Goal: Task Accomplishment & Management: Use online tool/utility

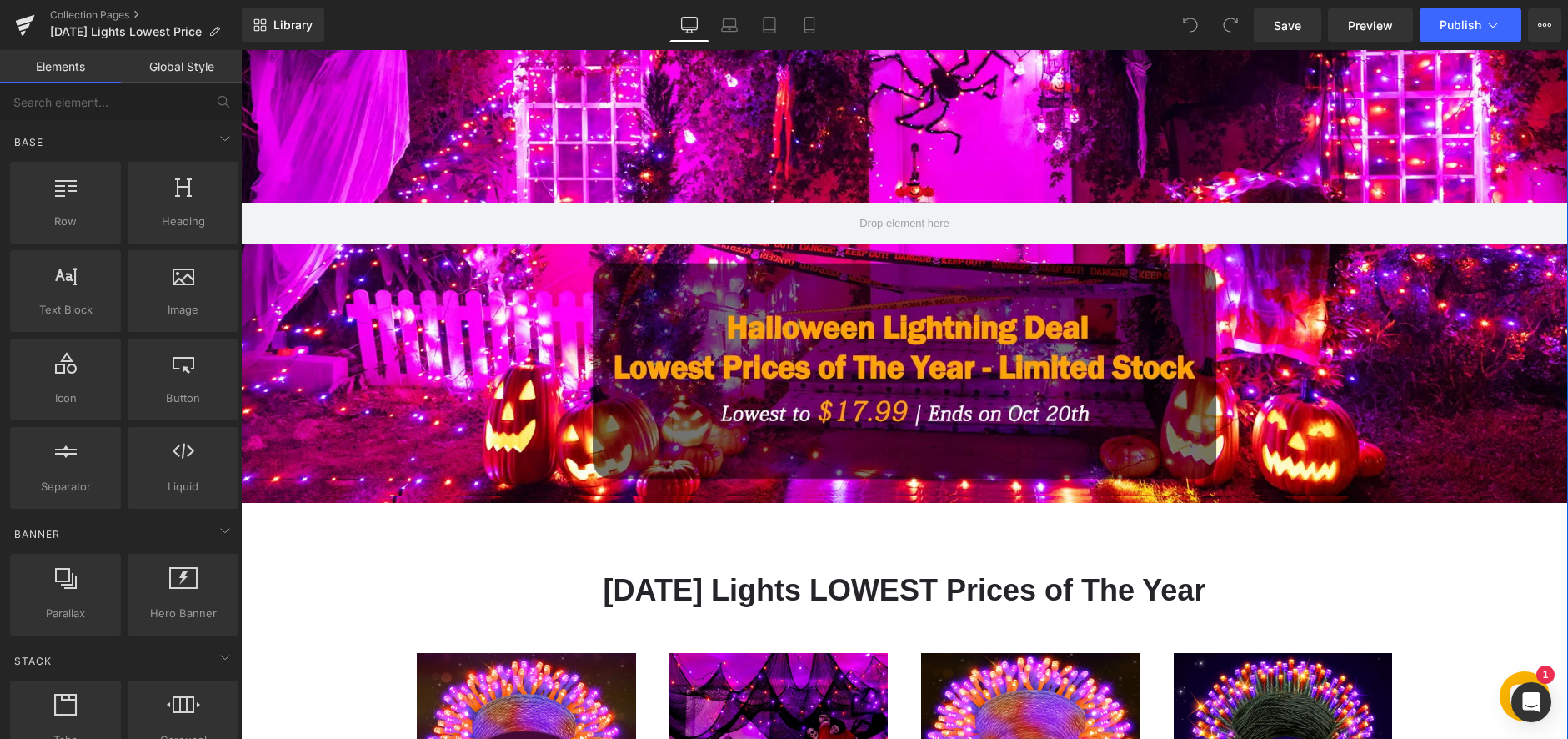
scroll to position [250, 0]
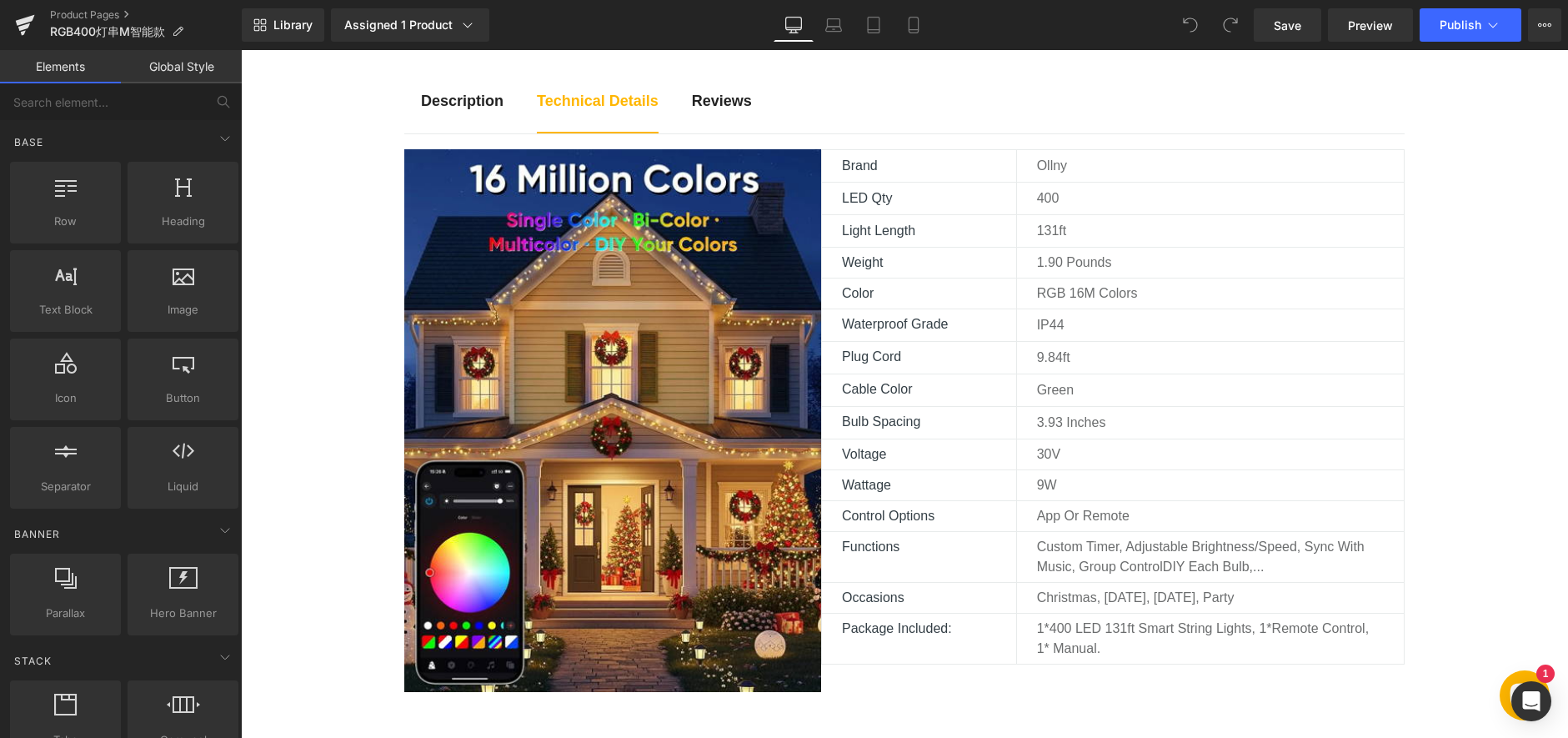
scroll to position [1000, 0]
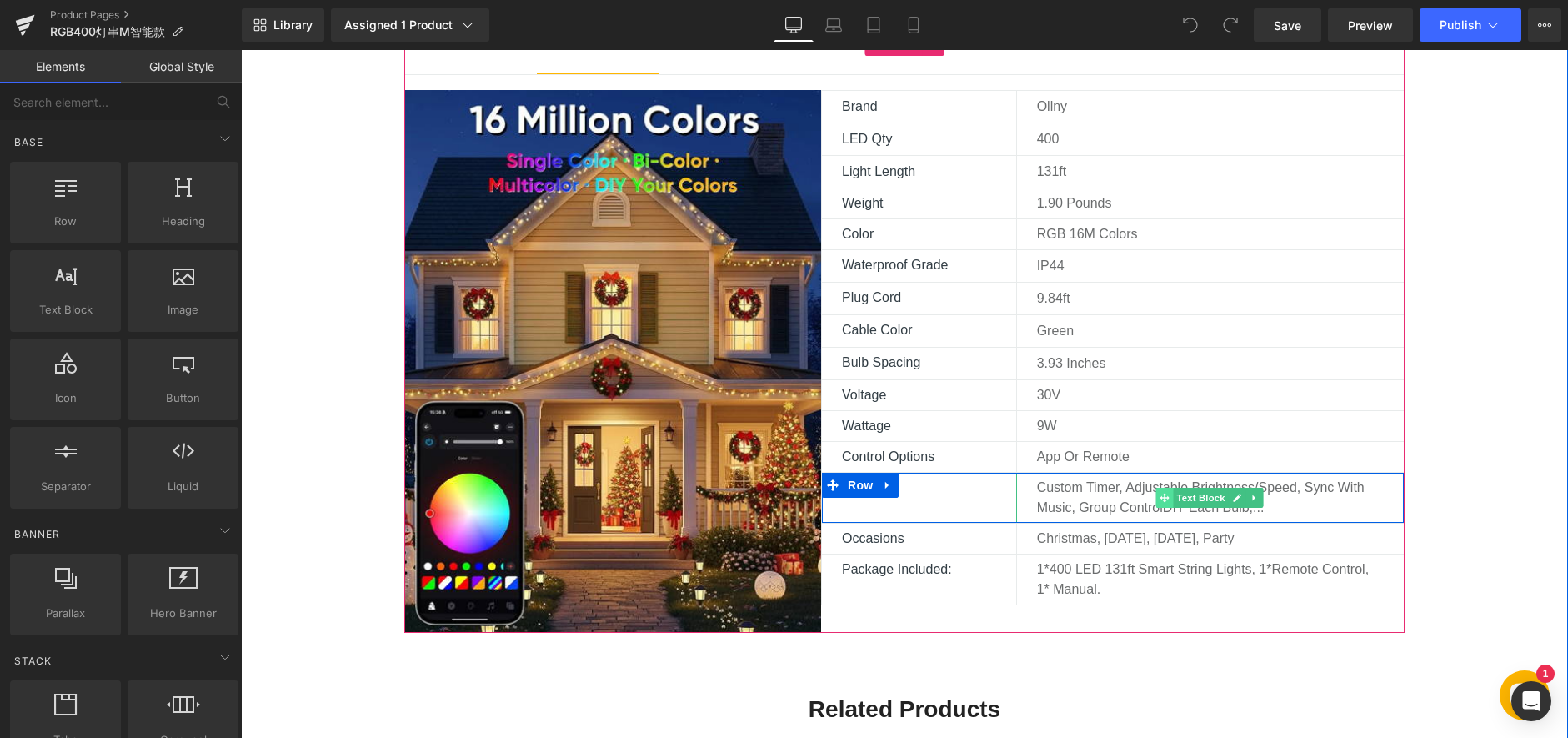
click at [1157, 507] on span at bounding box center [1165, 497] width 18 height 20
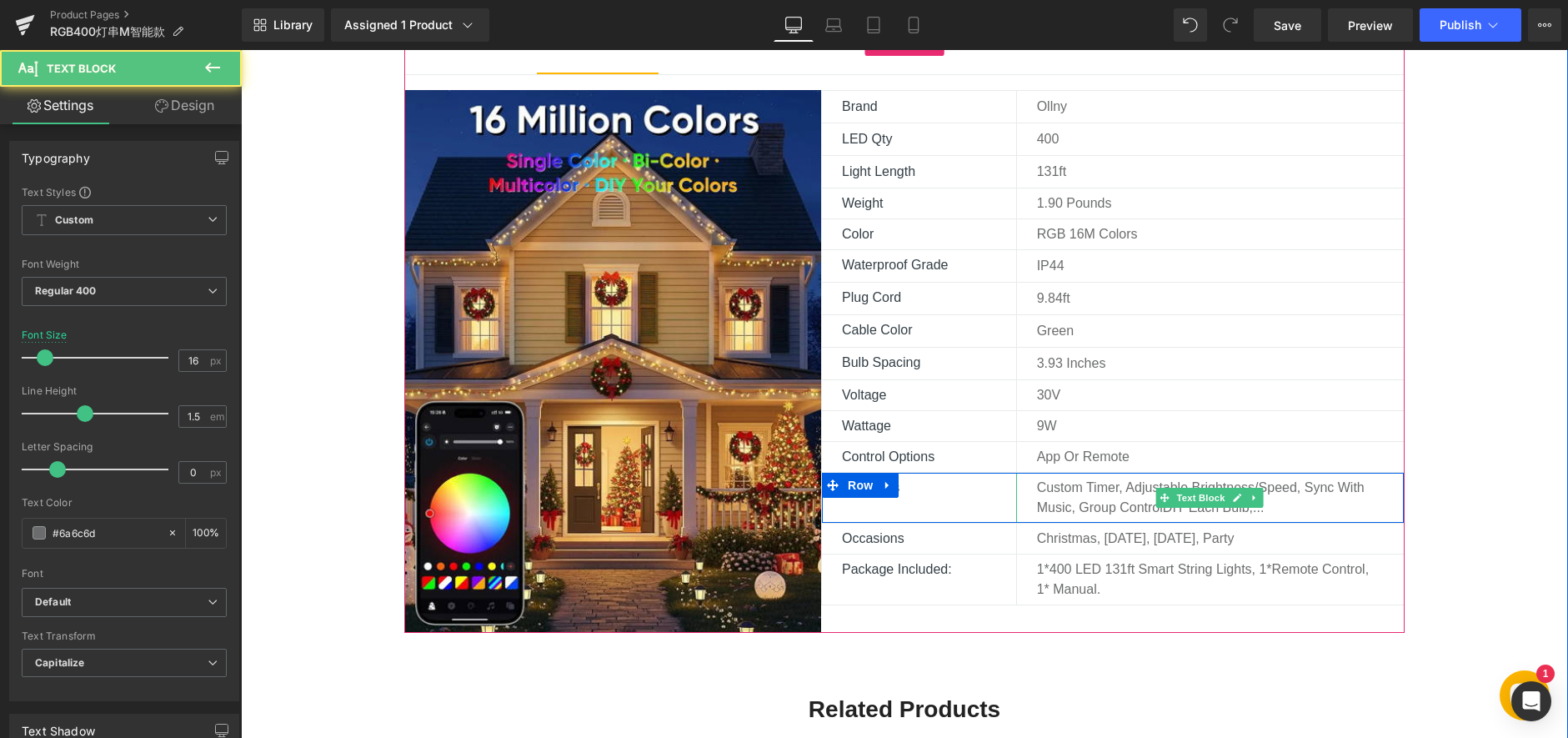
click at [1129, 507] on p "Custom Timer, Adjustable Brightness/Speed, Sync with music, group controlDIY ea…" at bounding box center [1210, 497] width 346 height 40
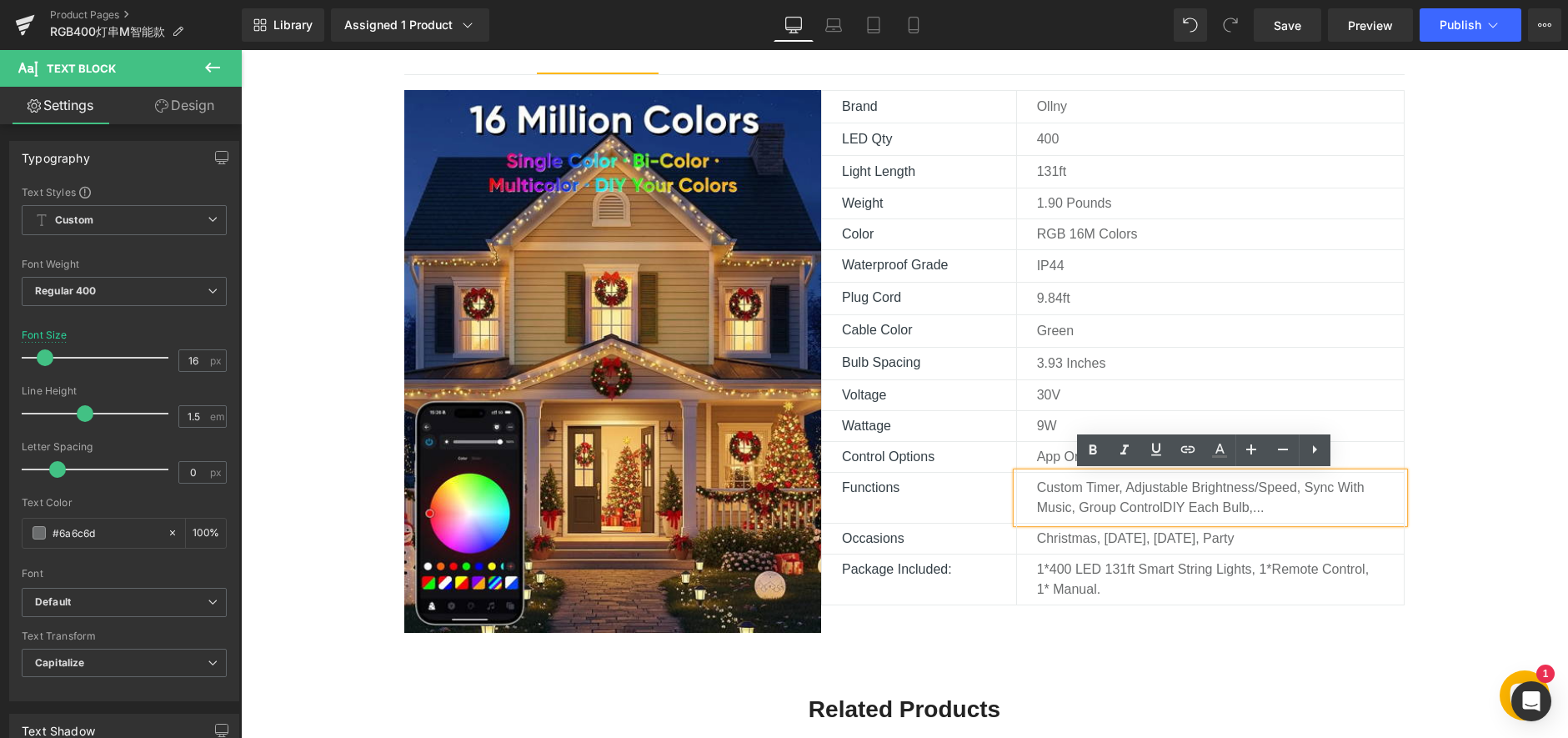
click at [1159, 504] on p "Custom Timer, Adjustable Brightness/Speed, Sync with music, group controlDIY ea…" at bounding box center [1210, 497] width 346 height 40
click at [1493, 466] on div "Description Text Block Technical Details Text Block Reviews Text Block Image Br…" at bounding box center [904, 608] width 1327 height 1204
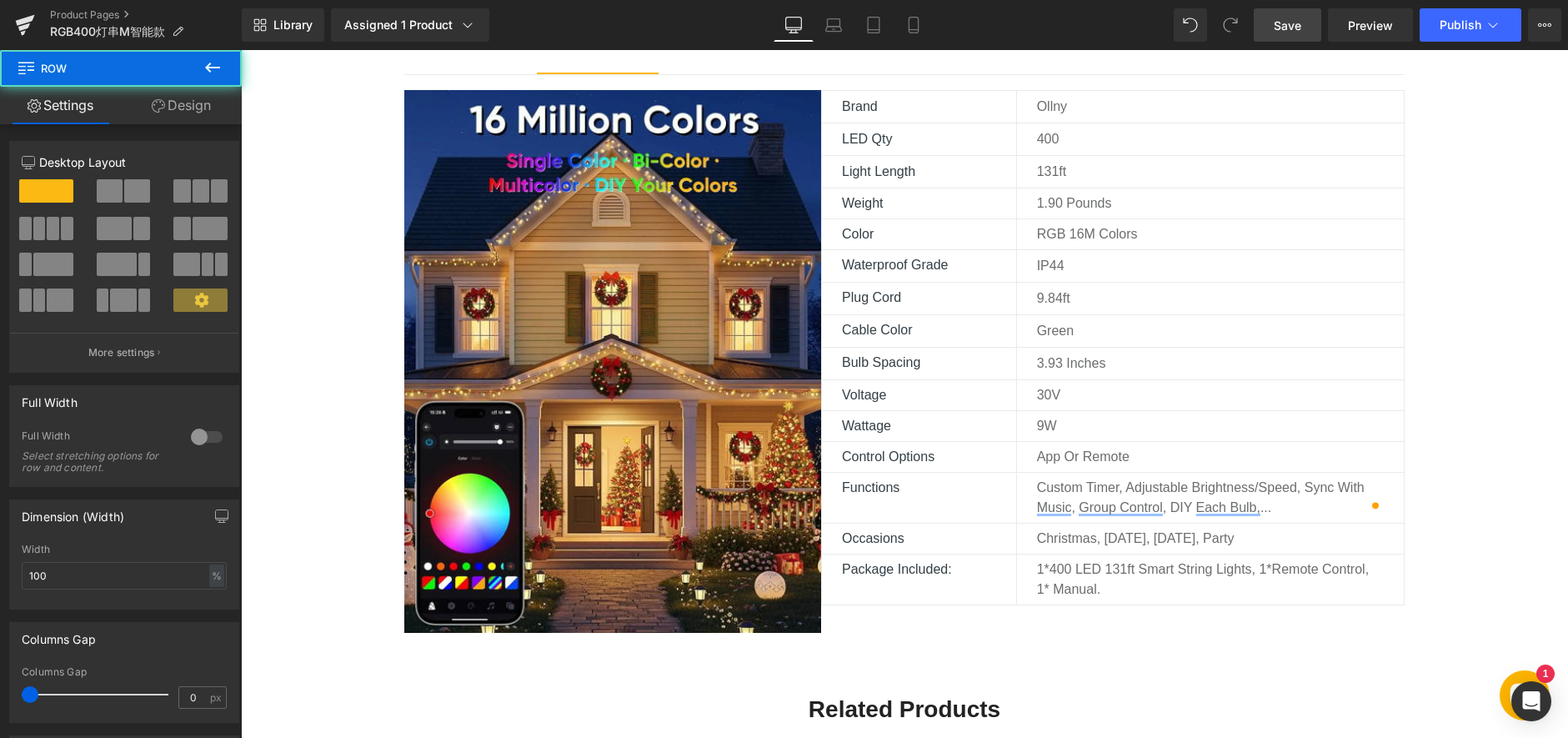
click at [1299, 27] on span "Save" at bounding box center [1287, 26] width 27 height 18
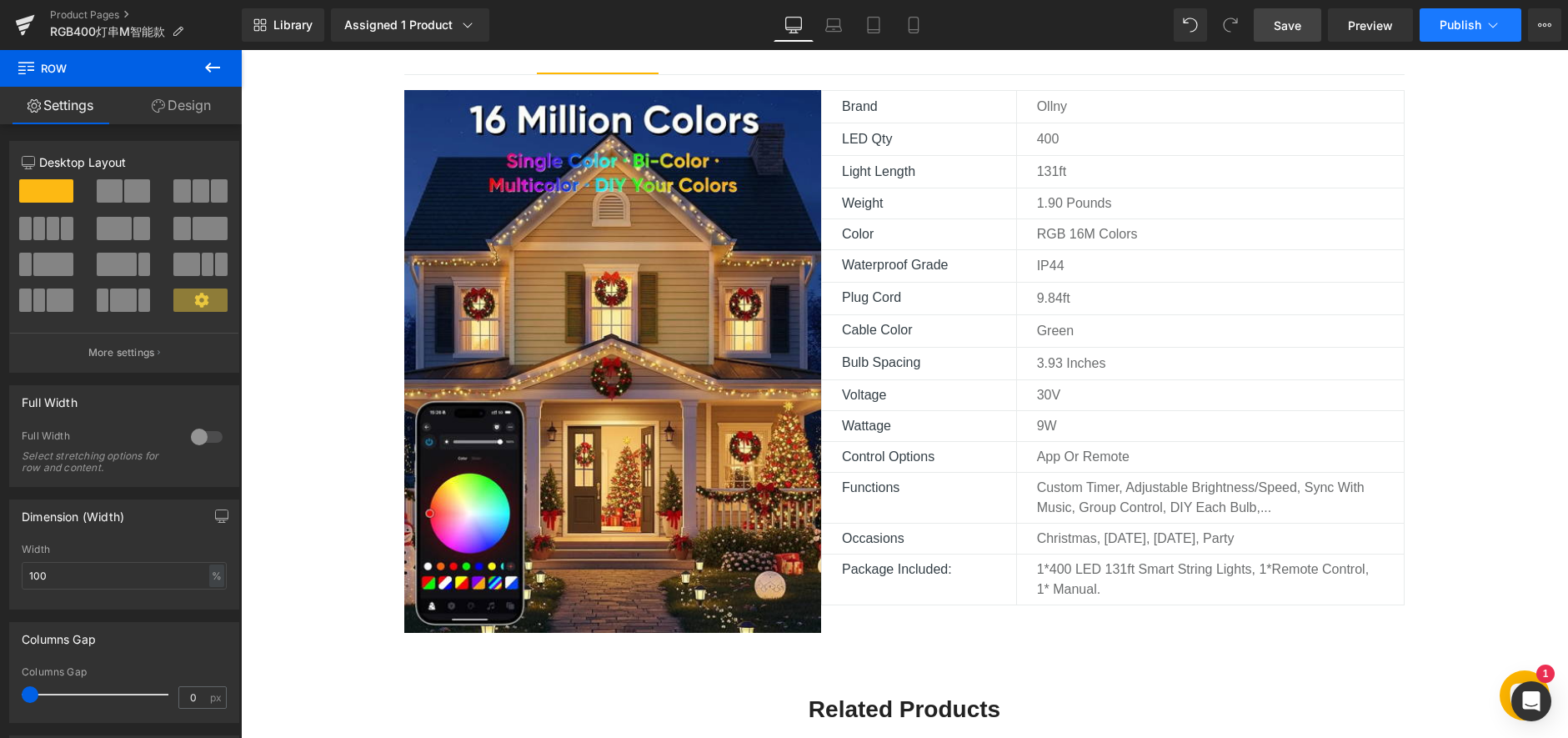
click at [1469, 13] on button "Publish" at bounding box center [1471, 25] width 102 height 34
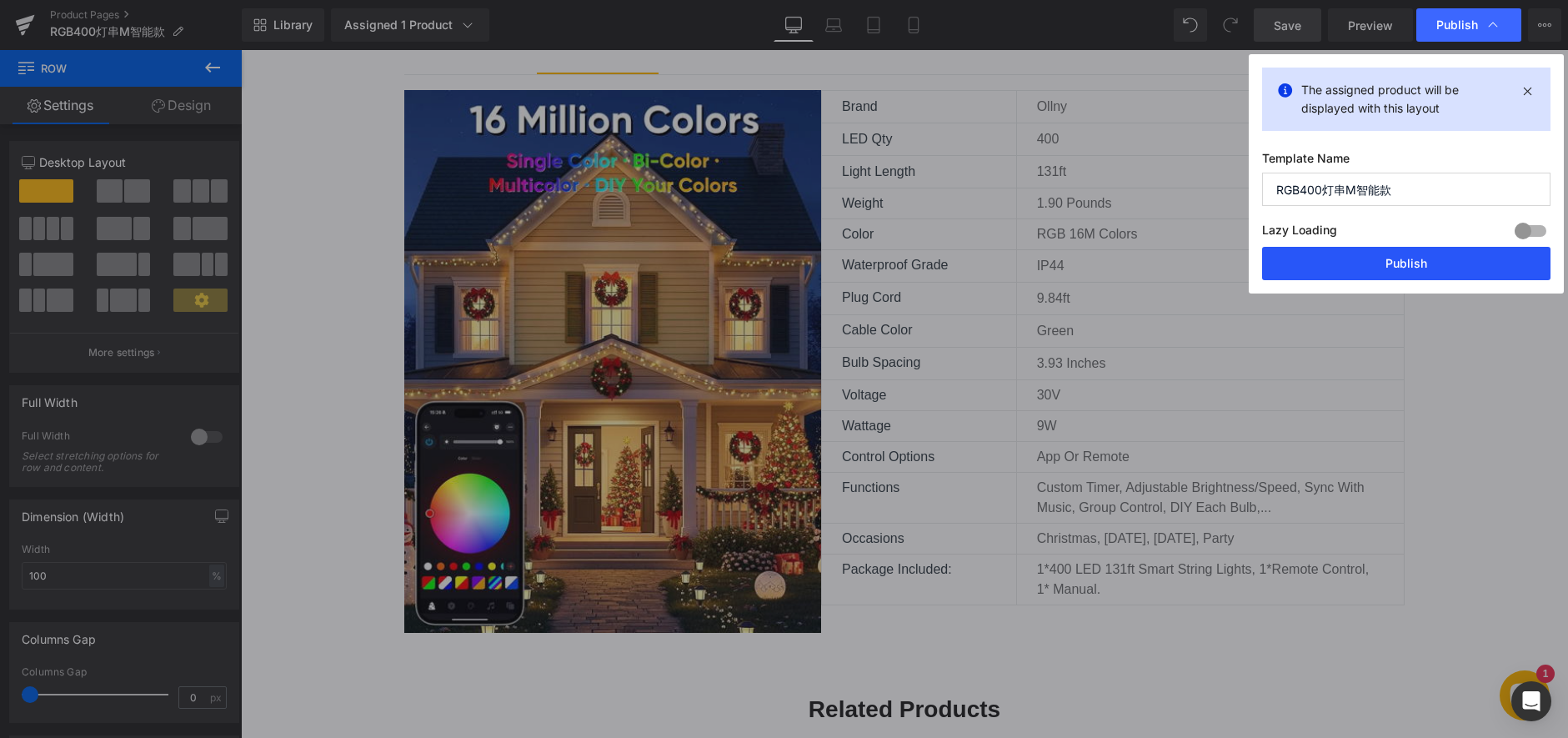
click at [1384, 269] on button "Publish" at bounding box center [1407, 264] width 289 height 34
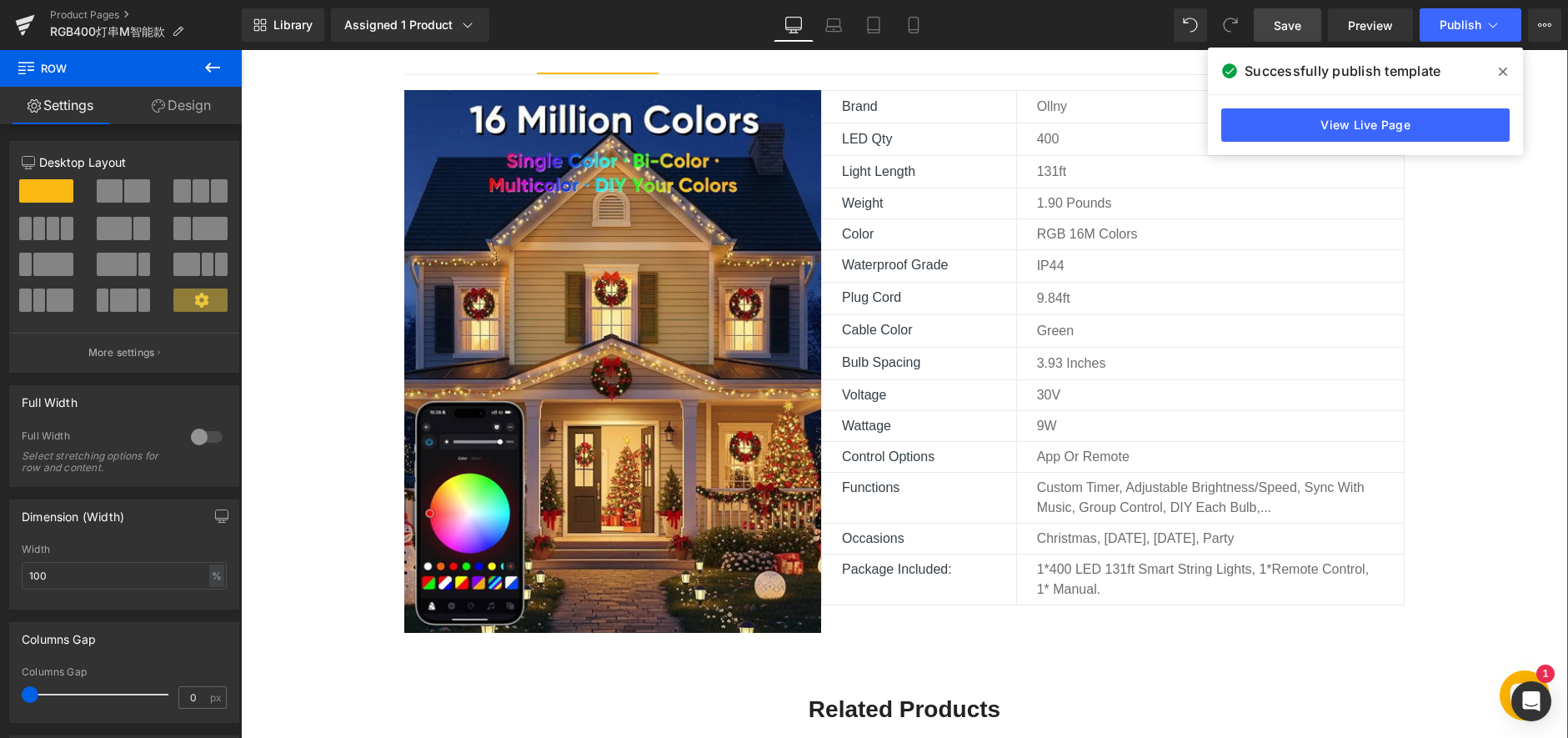
click at [1477, 260] on div "Description Text Block Technical Details Text Block Reviews Text Block Image Br…" at bounding box center [904, 608] width 1327 height 1204
click at [97, 15] on link "Product Pages" at bounding box center [145, 14] width 191 height 13
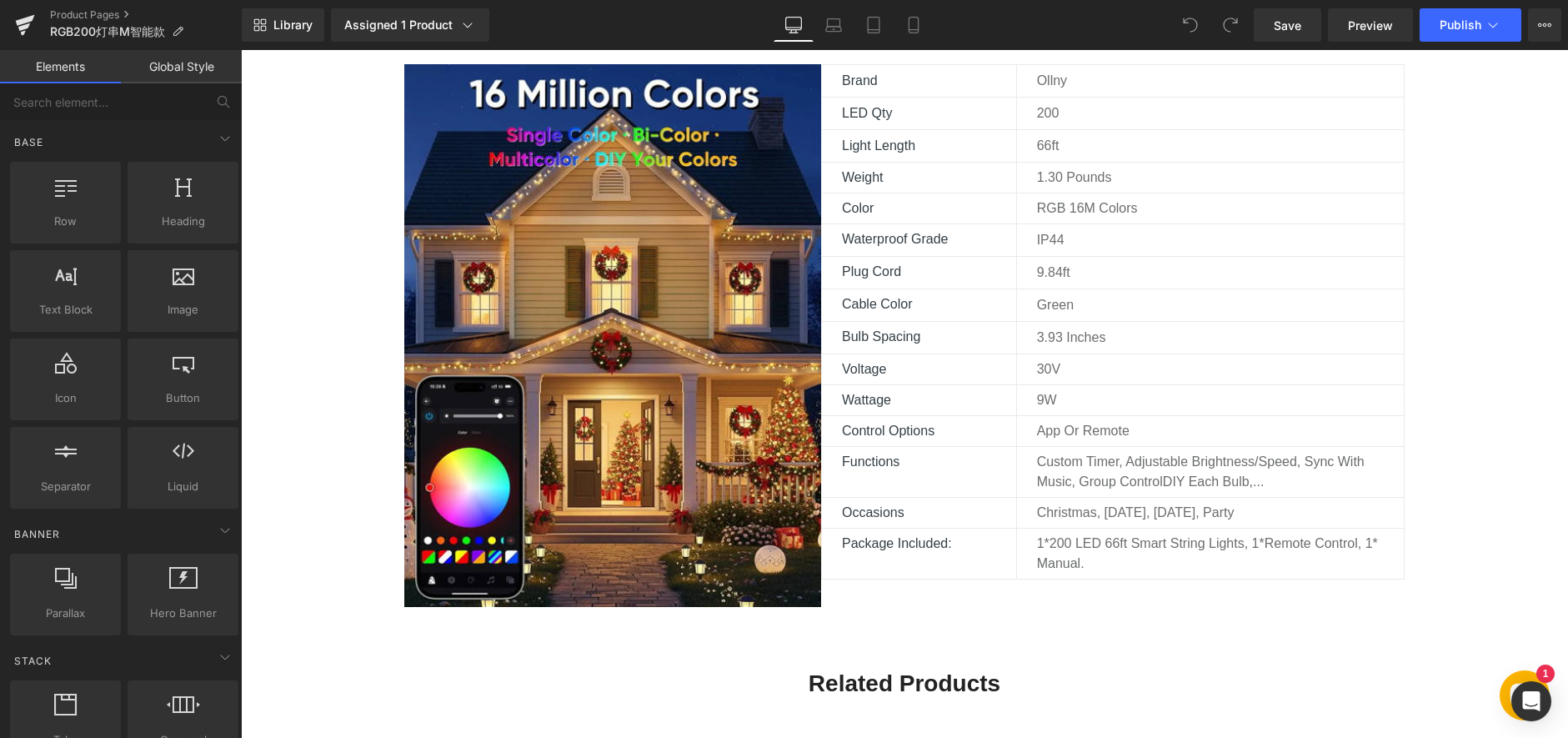
scroll to position [1084, 0]
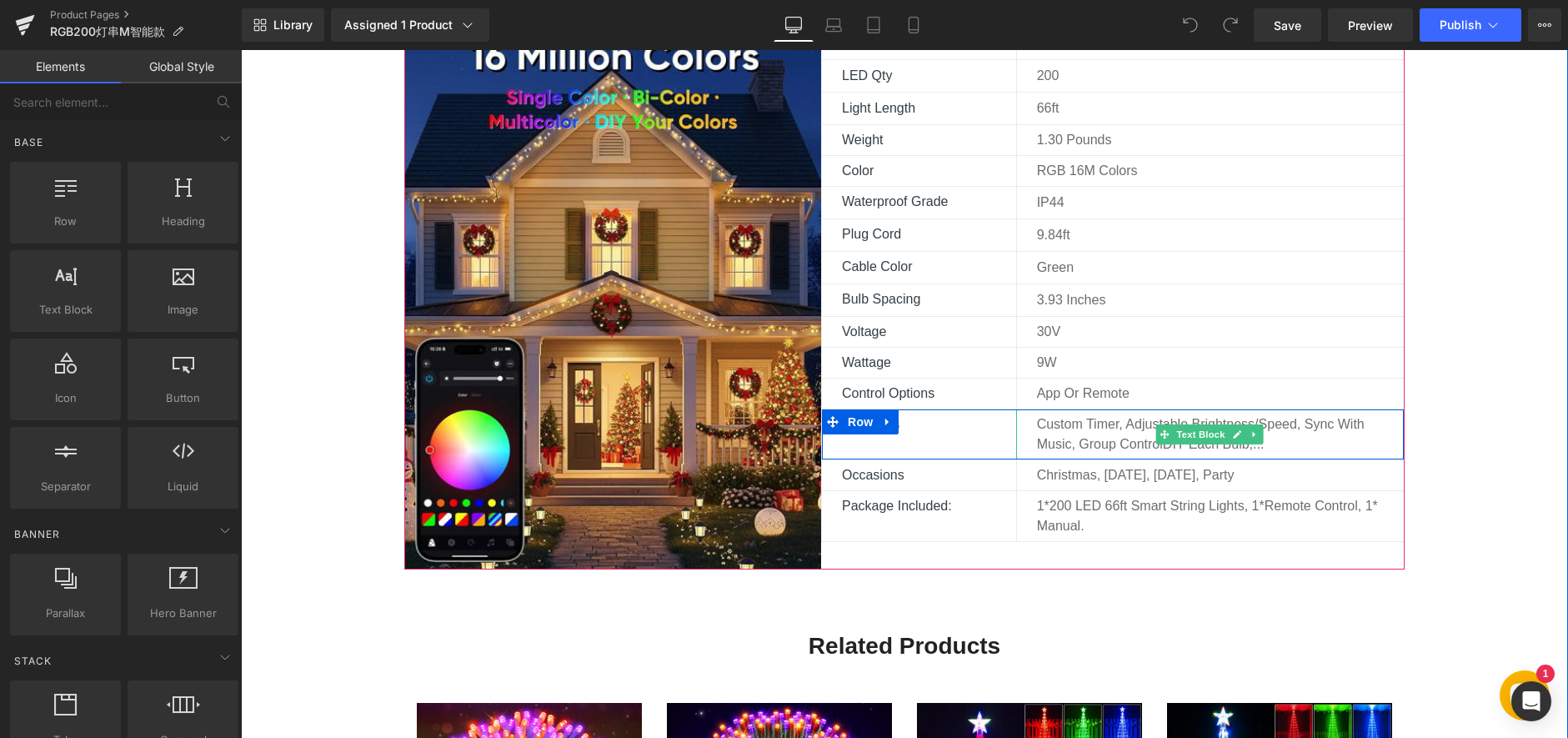
click at [1133, 441] on p "Custom Timer, Adjustable Brightness/Speed, Sync with music, group controlDIY ea…" at bounding box center [1210, 434] width 346 height 40
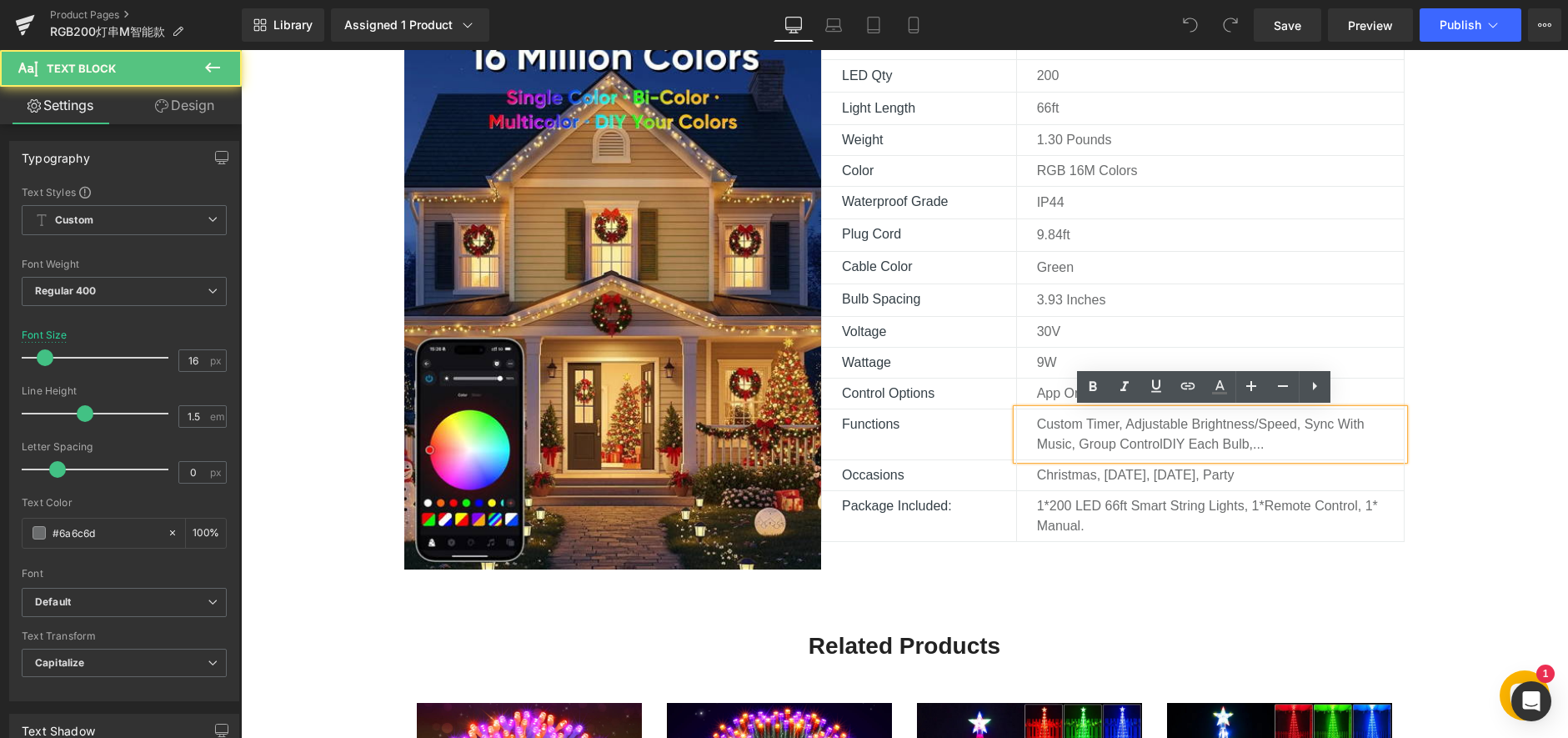
click at [1160, 446] on p "Custom Timer, Adjustable Brightness/Speed, Sync with music, group controlDIY ea…" at bounding box center [1210, 434] width 346 height 40
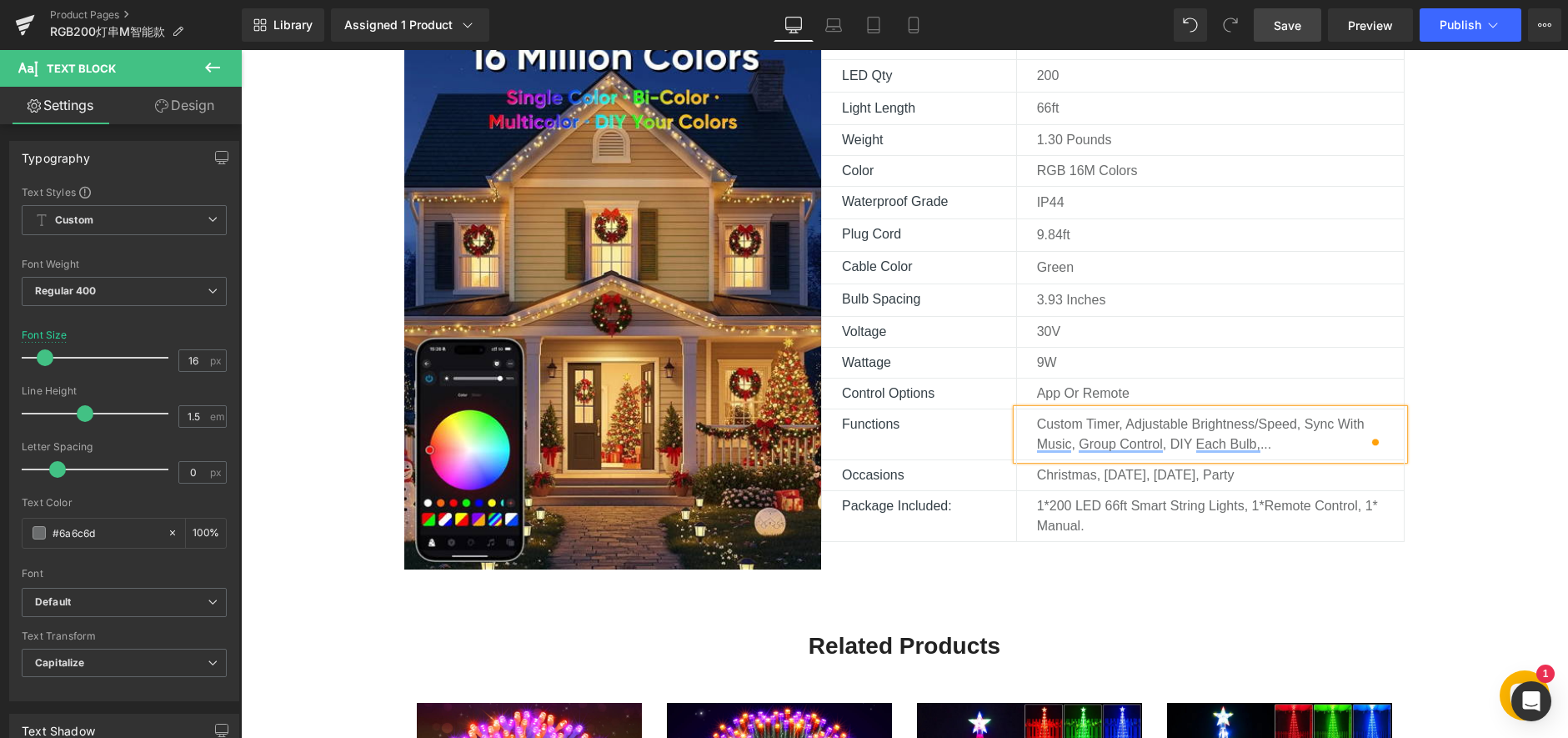
drag, startPoint x: 1277, startPoint y: 27, endPoint x: 1213, endPoint y: 176, distance: 162.2
click at [1277, 27] on span "Save" at bounding box center [1287, 26] width 27 height 18
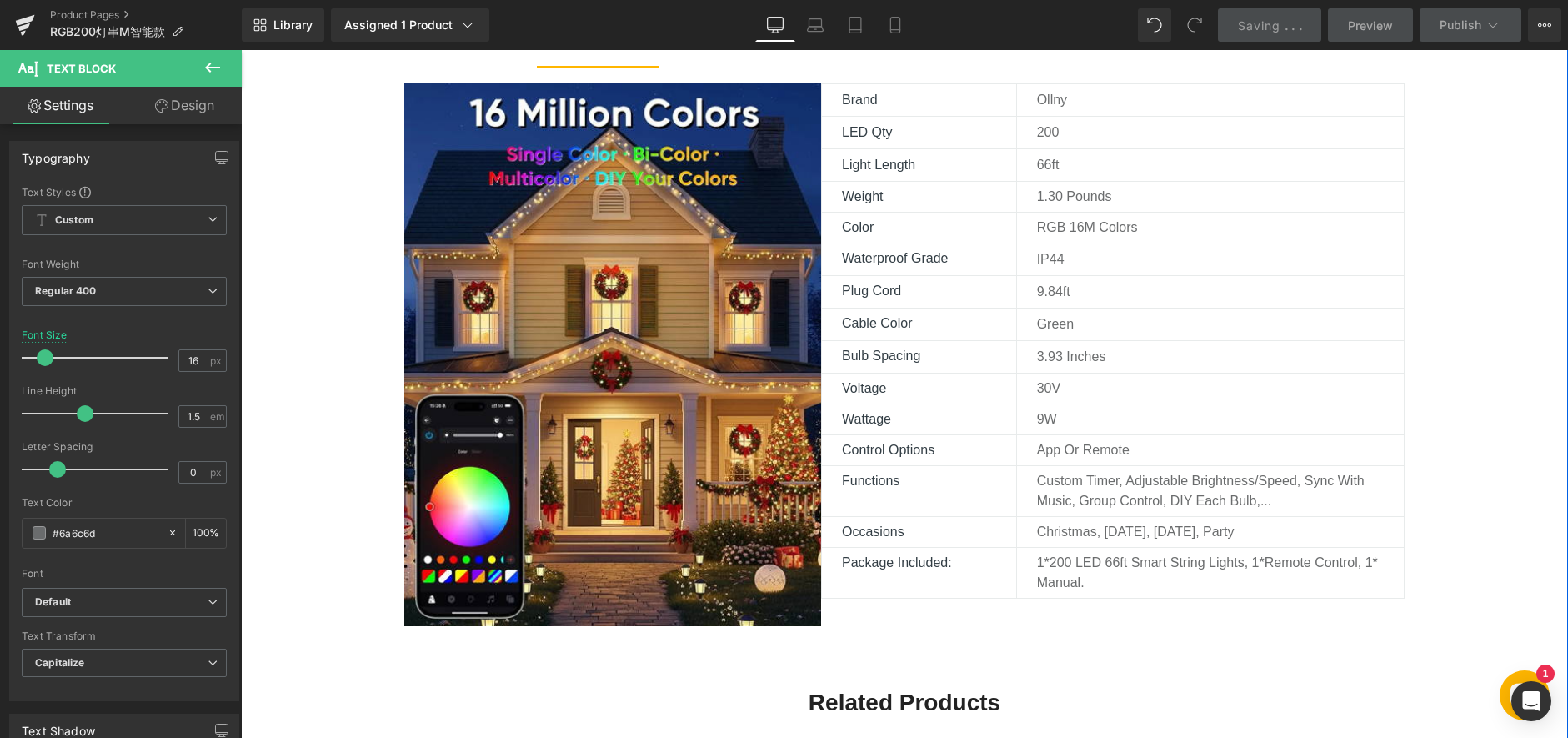
scroll to position [1000, 0]
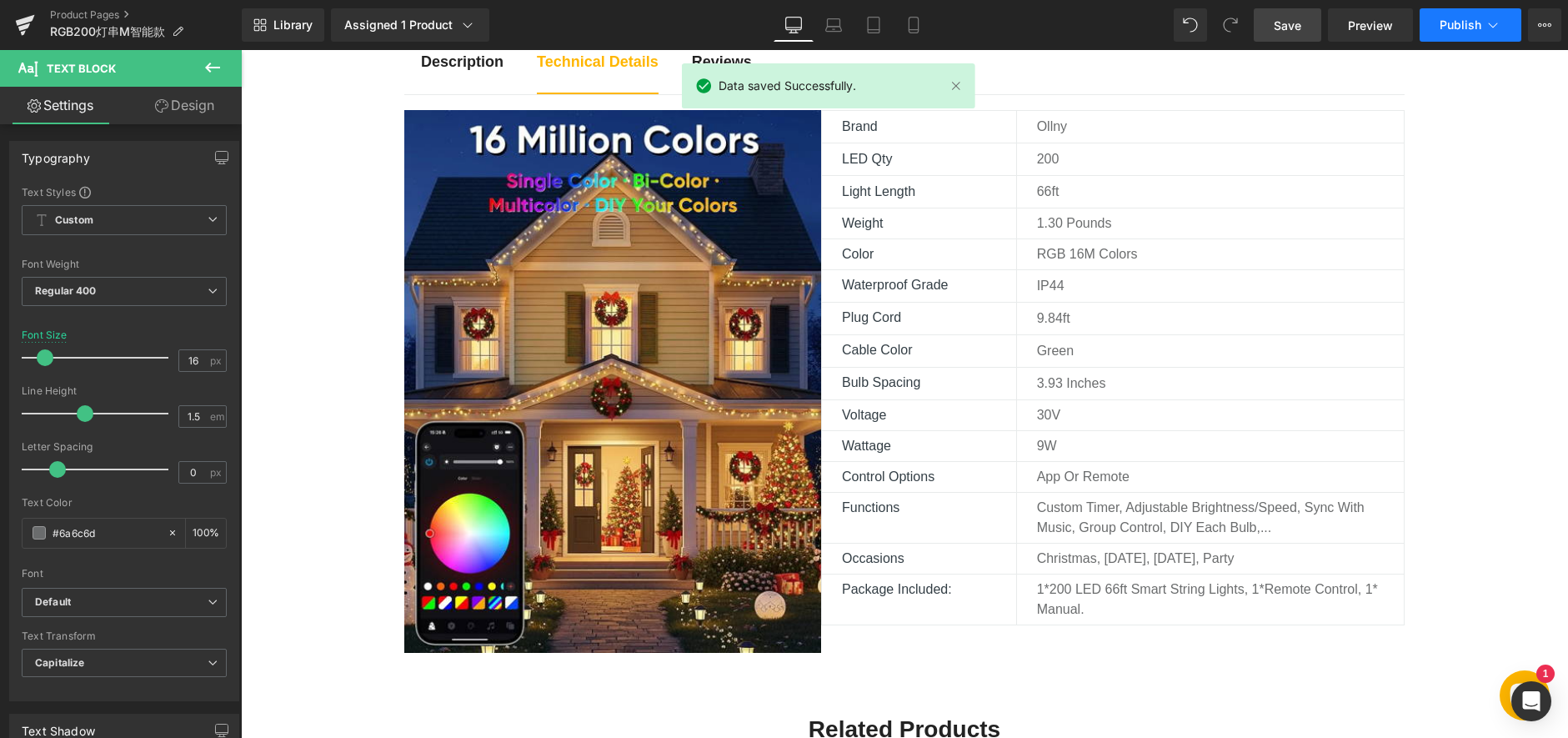
click at [1458, 38] on button "Publish" at bounding box center [1471, 25] width 102 height 34
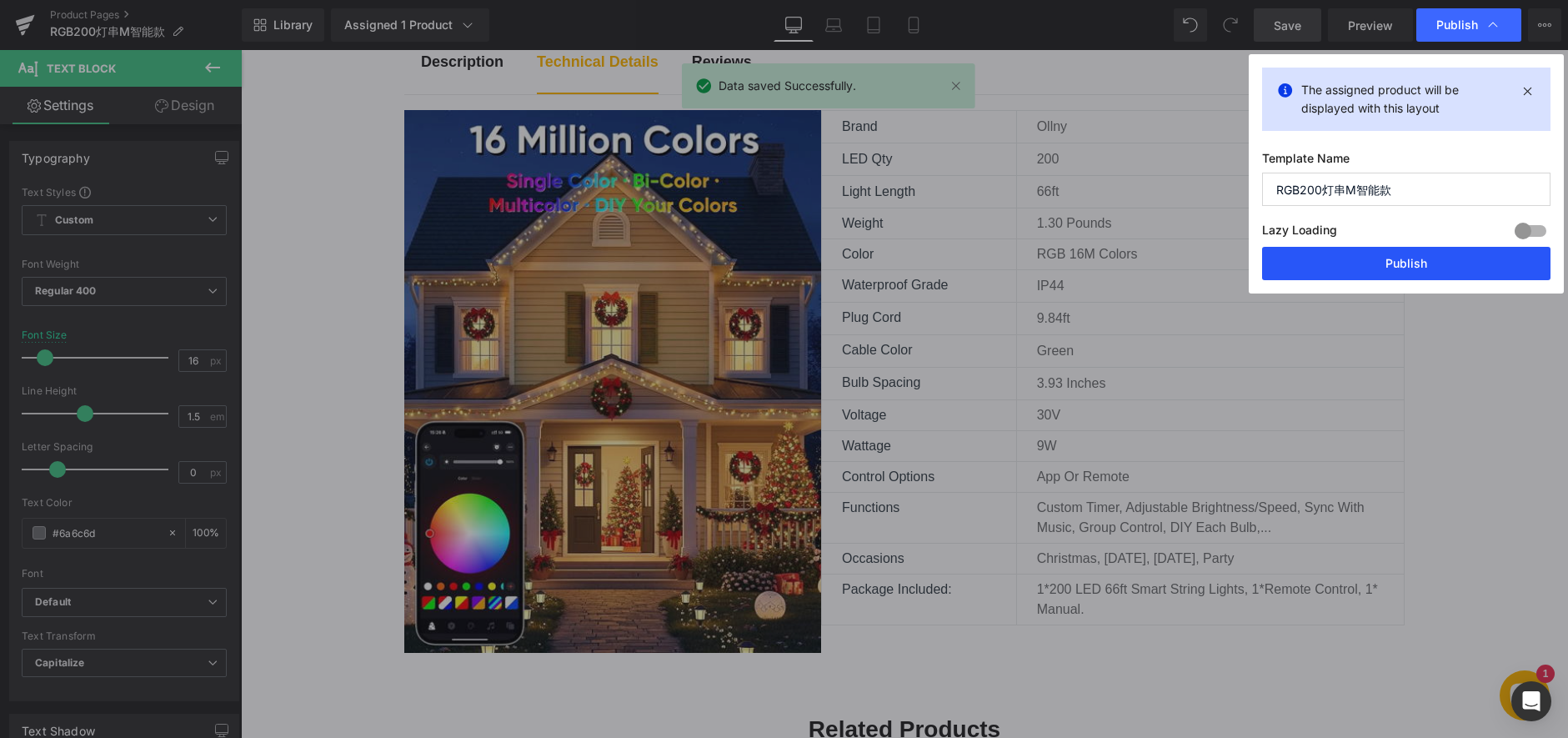
drag, startPoint x: 1435, startPoint y: 261, endPoint x: 1194, endPoint y: 208, distance: 246.8
click at [1435, 261] on button "Publish" at bounding box center [1407, 264] width 289 height 34
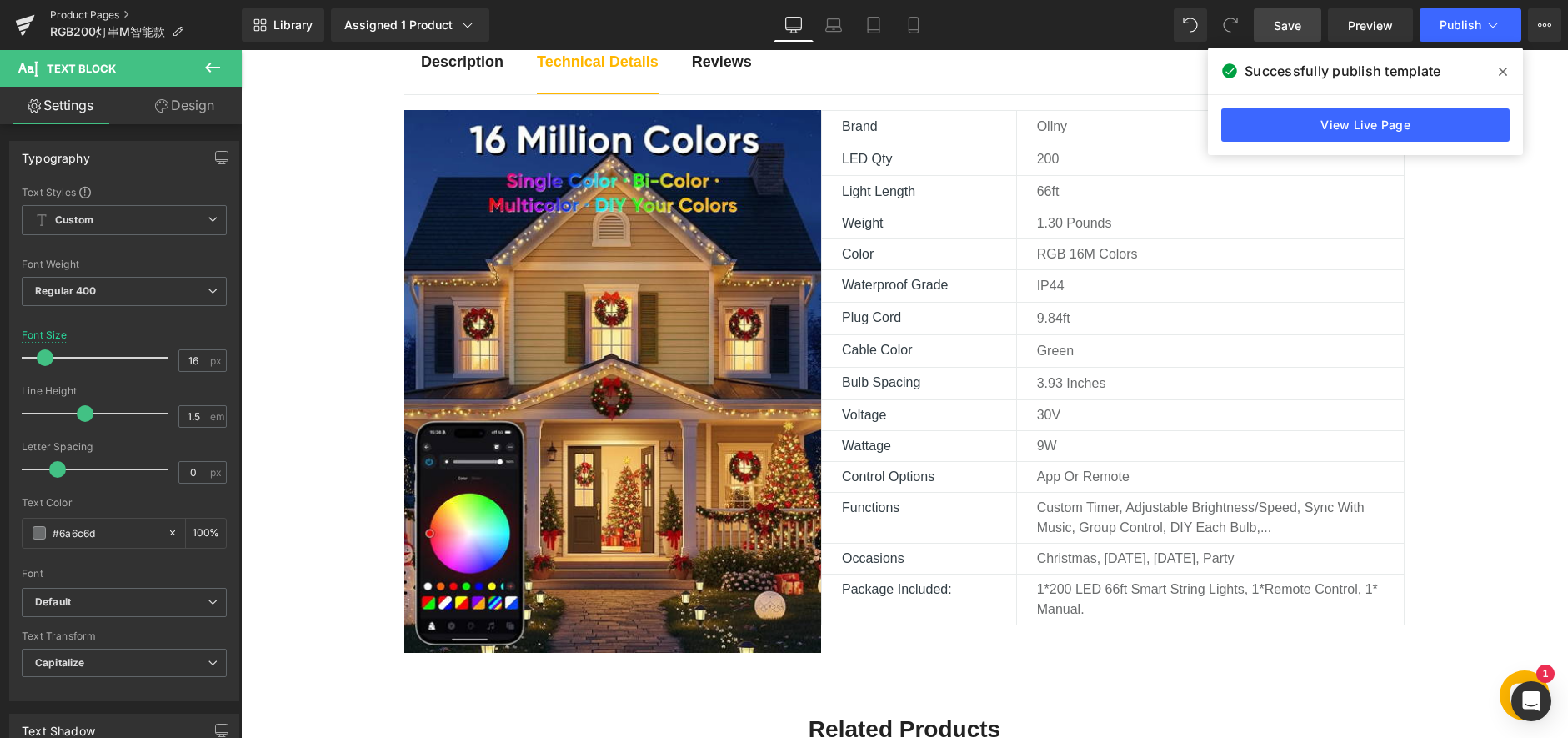
click at [84, 8] on link "Product Pages" at bounding box center [145, 14] width 191 height 13
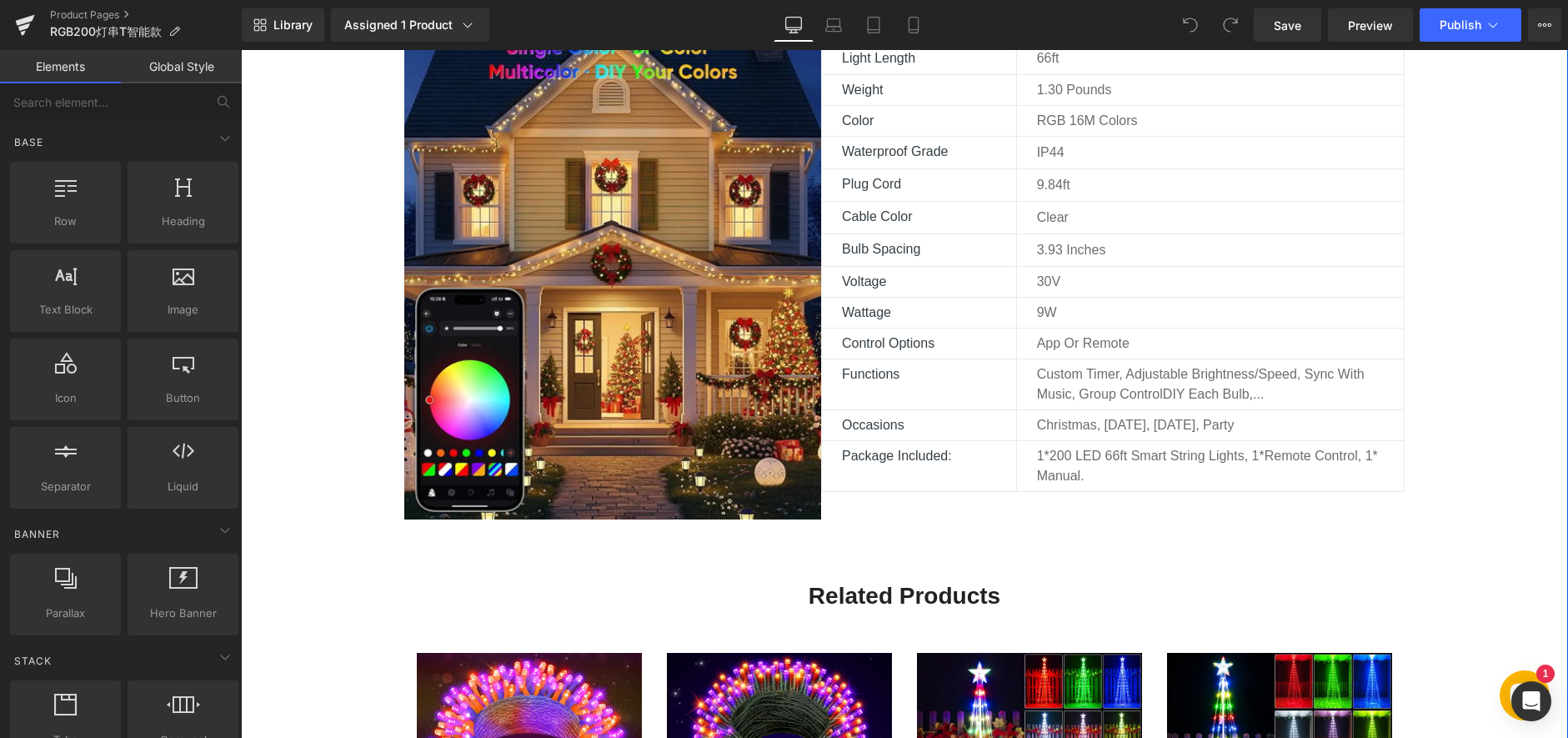
scroll to position [1084, 0]
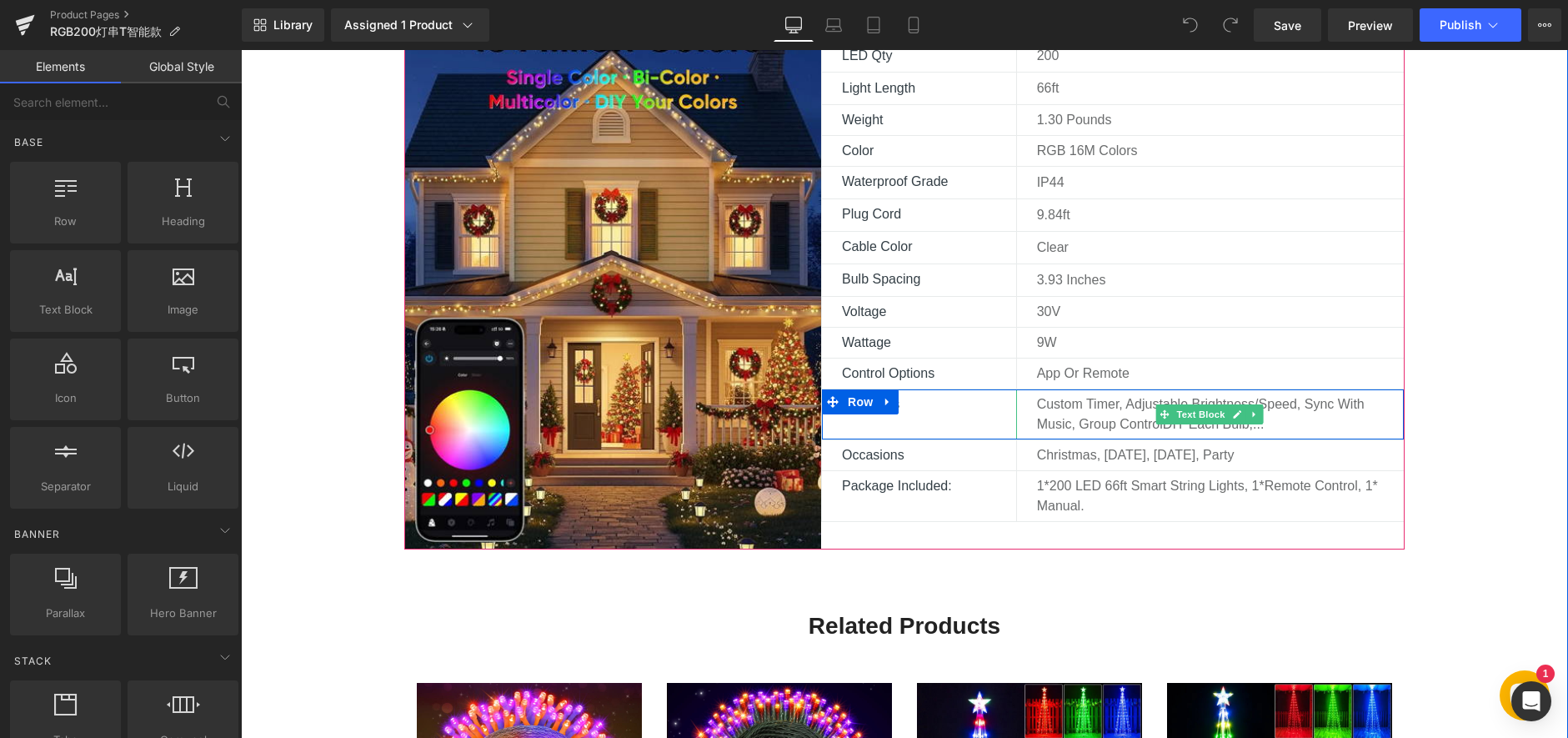
click at [1157, 428] on p "Custom Timer, Adjustable Brightness/Speed, Sync with music, group controlDIY ea…" at bounding box center [1210, 414] width 346 height 40
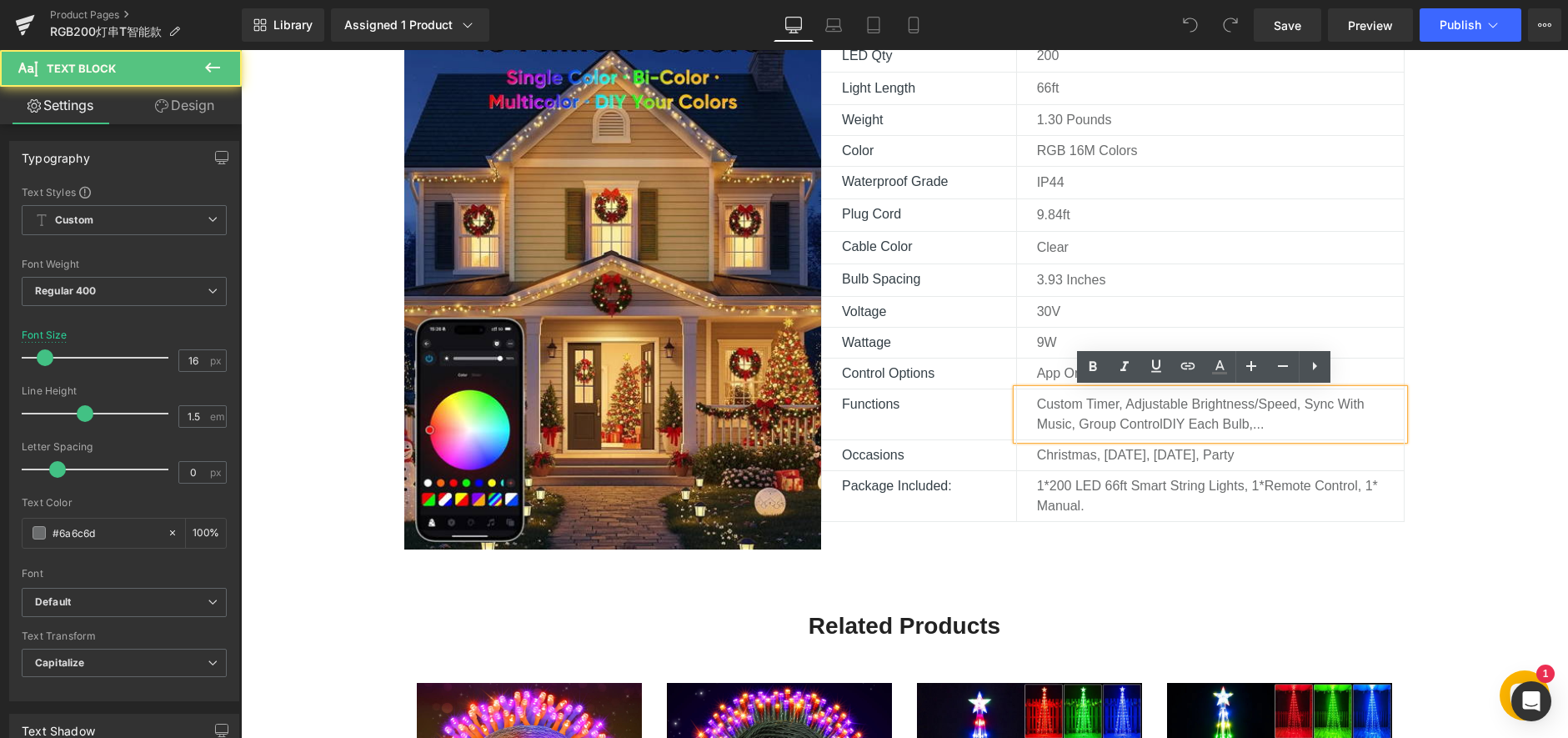
drag, startPoint x: 1157, startPoint y: 423, endPoint x: 1188, endPoint y: 420, distance: 31.1
click at [1157, 423] on p "Custom Timer, Adjustable Brightness/Speed, Sync with music, group controlDIY ea…" at bounding box center [1210, 414] width 346 height 40
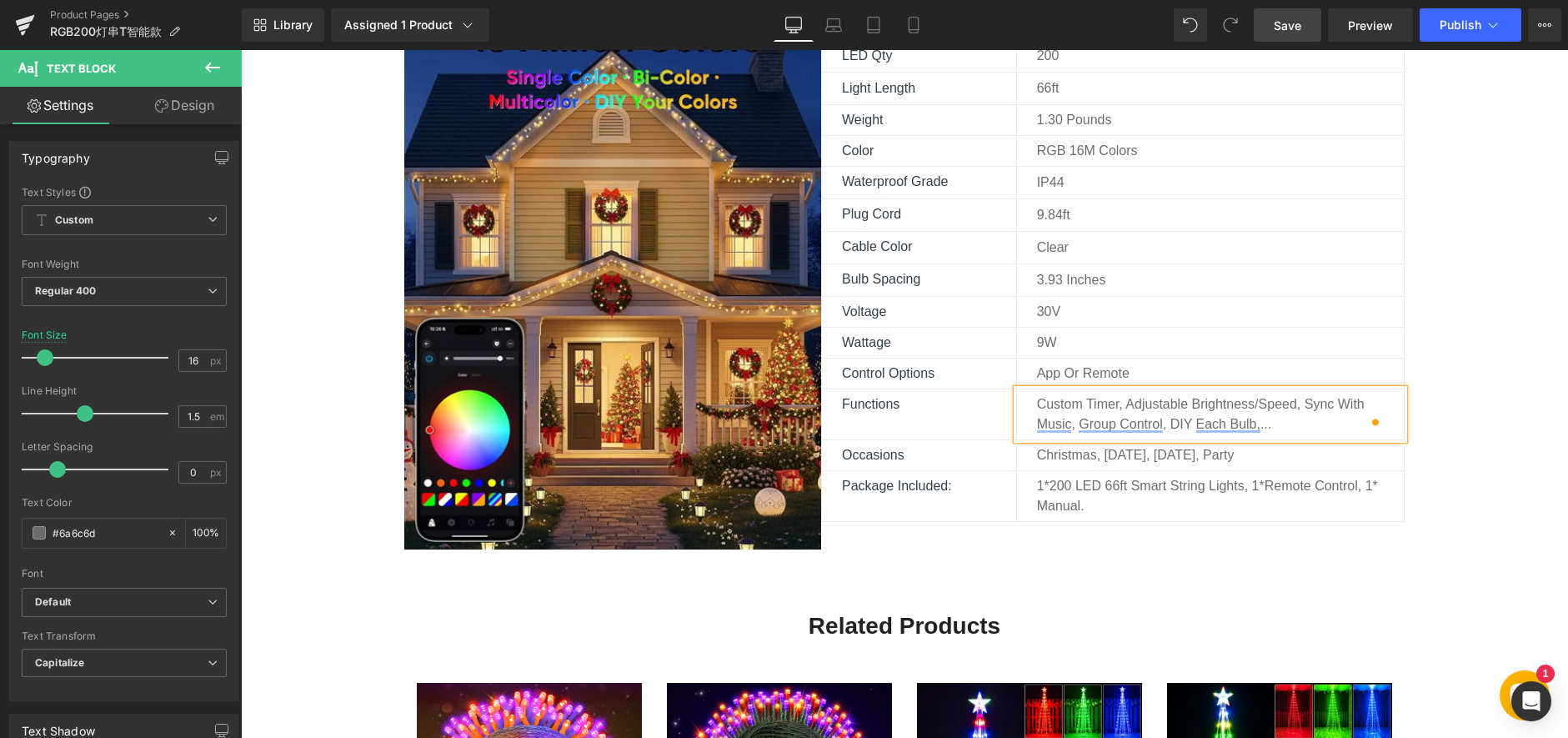
drag, startPoint x: 1292, startPoint y: 30, endPoint x: 1204, endPoint y: 219, distance: 208.5
click at [1292, 30] on span "Save" at bounding box center [1287, 26] width 27 height 18
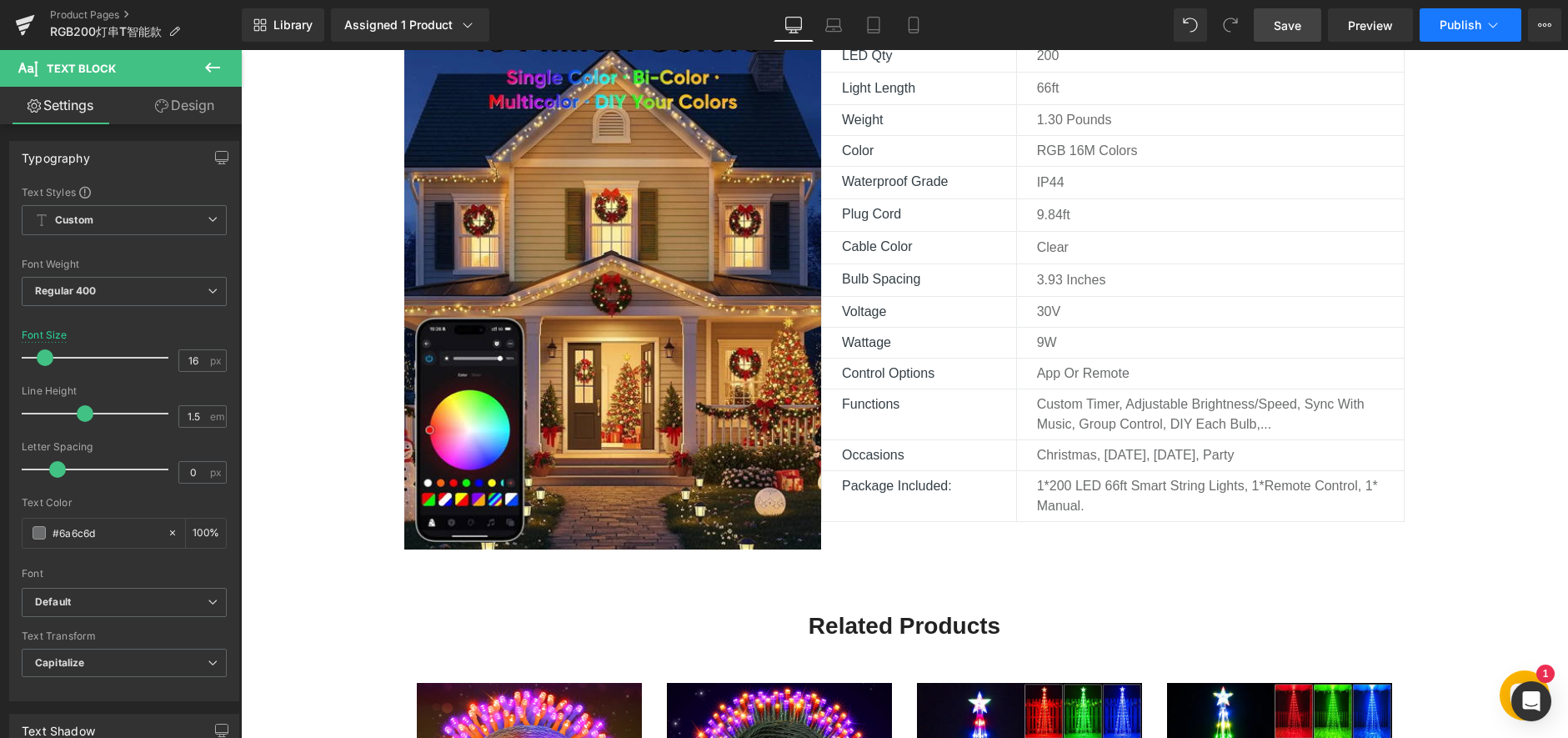
click at [1446, 26] on span "Publish" at bounding box center [1460, 25] width 42 height 13
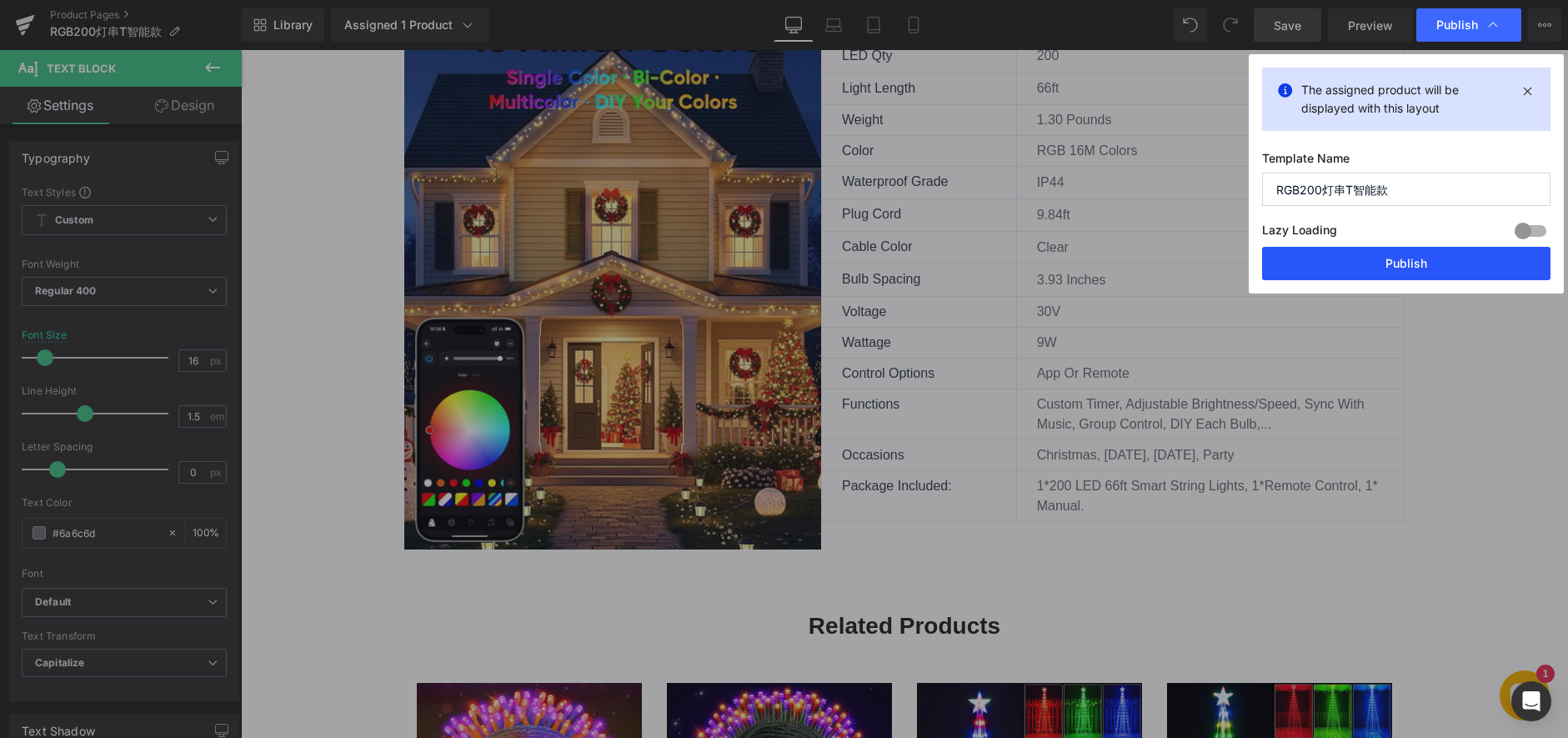
drag, startPoint x: 1371, startPoint y: 263, endPoint x: 1130, endPoint y: 214, distance: 245.9
click at [1371, 266] on button "Publish" at bounding box center [1407, 264] width 289 height 34
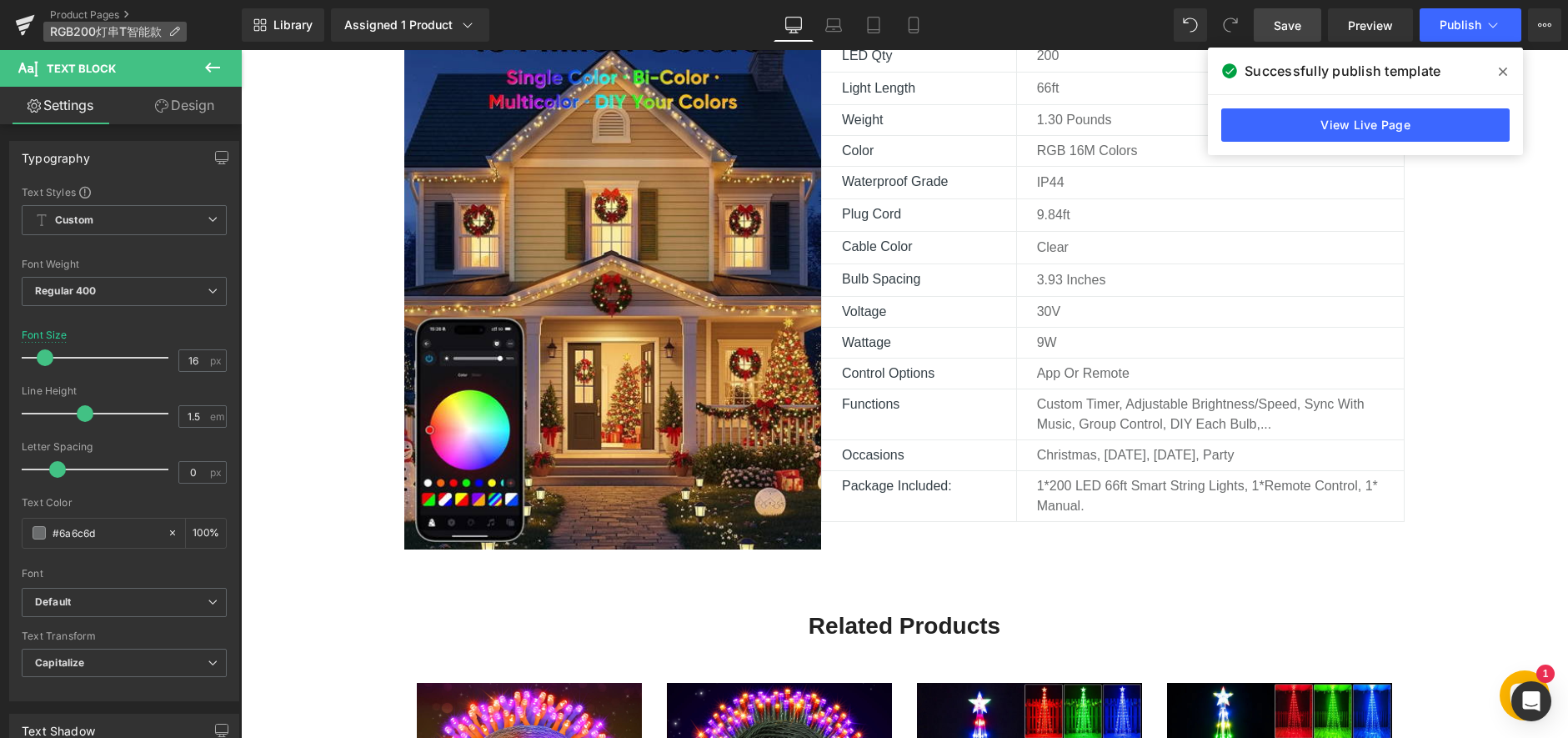
click at [78, 23] on p "RGB200灯串T智能款" at bounding box center [115, 31] width 144 height 20
click at [88, 9] on link "Product Pages" at bounding box center [145, 14] width 191 height 13
